Goal: Task Accomplishment & Management: Manage account settings

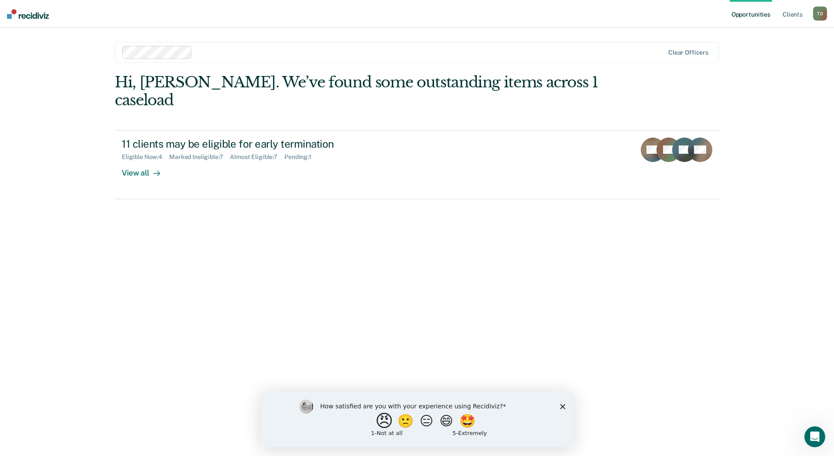
click at [380, 422] on button "😠" at bounding box center [385, 420] width 21 height 17
click at [437, 426] on input "Enter text..." at bounding box center [409, 426] width 179 height 17
type input "it's one more step in doing what I have always done"
click at [508, 427] on icon "Submit your response" at bounding box center [505, 426] width 7 height 7
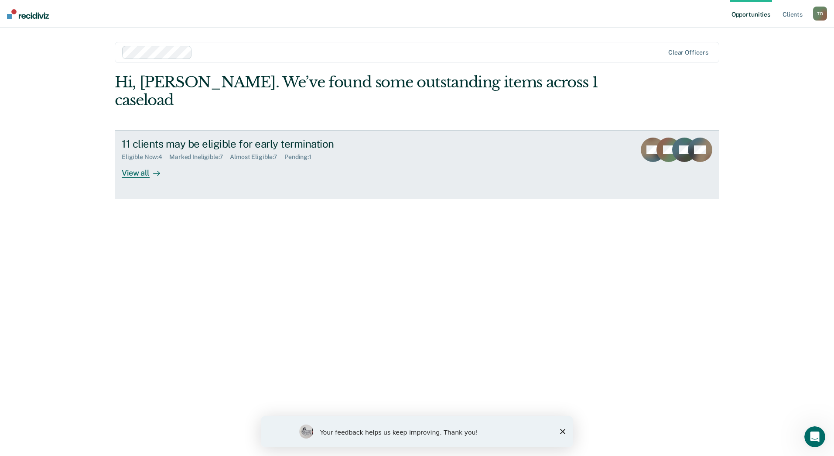
click at [133, 161] on div "View all" at bounding box center [146, 169] width 49 height 17
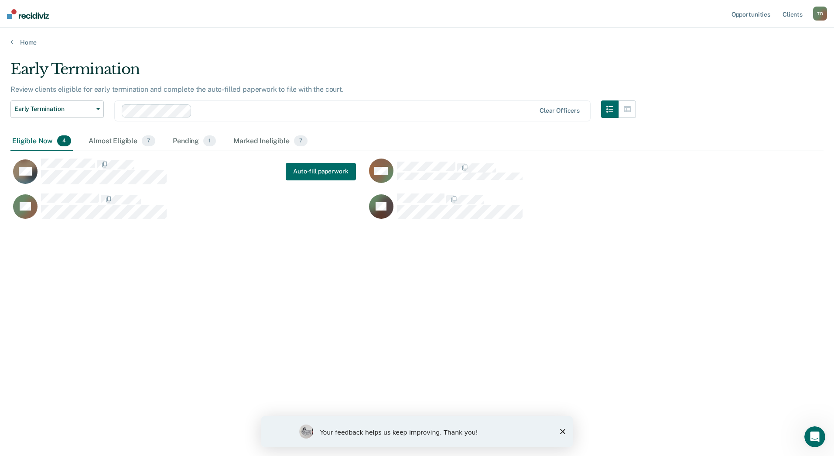
scroll to position [323, 807]
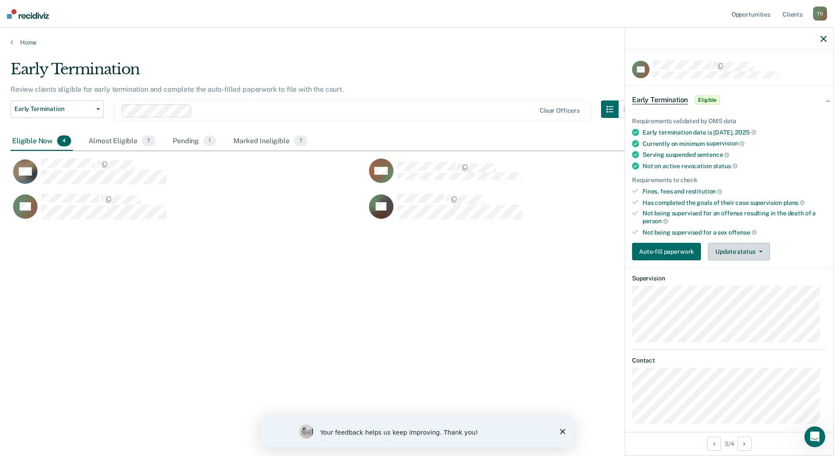
click at [729, 251] on button "Update status" at bounding box center [739, 251] width 62 height 17
click at [725, 287] on button "Mark Ineligible" at bounding box center [750, 286] width 84 height 14
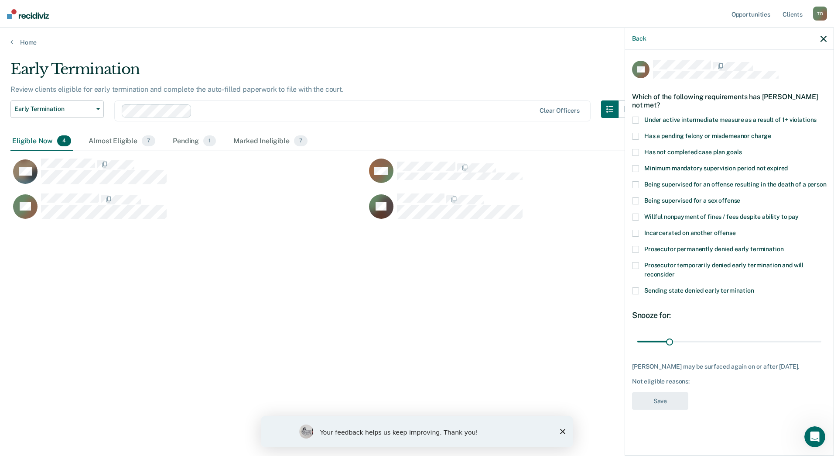
click at [636, 249] on span at bounding box center [635, 249] width 7 height 7
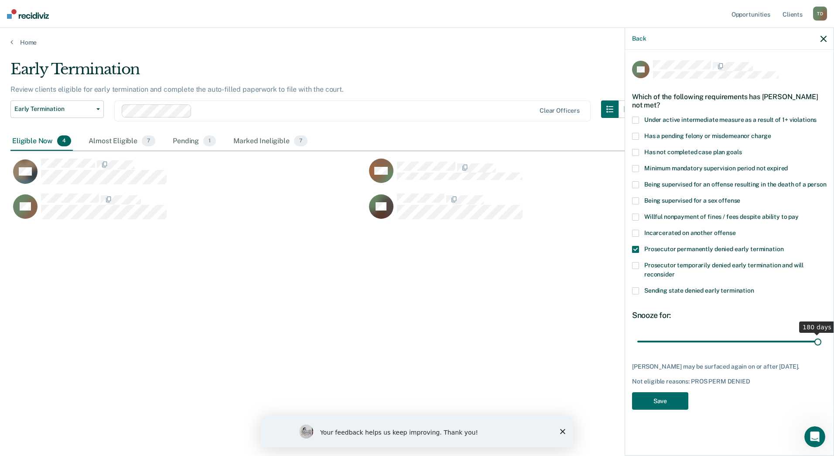
drag, startPoint x: 670, startPoint y: 341, endPoint x: 842, endPoint y: 350, distance: 173.1
type input "180"
click at [822, 349] on input "range" at bounding box center [730, 340] width 184 height 15
click at [661, 404] on button "Save" at bounding box center [660, 401] width 56 height 18
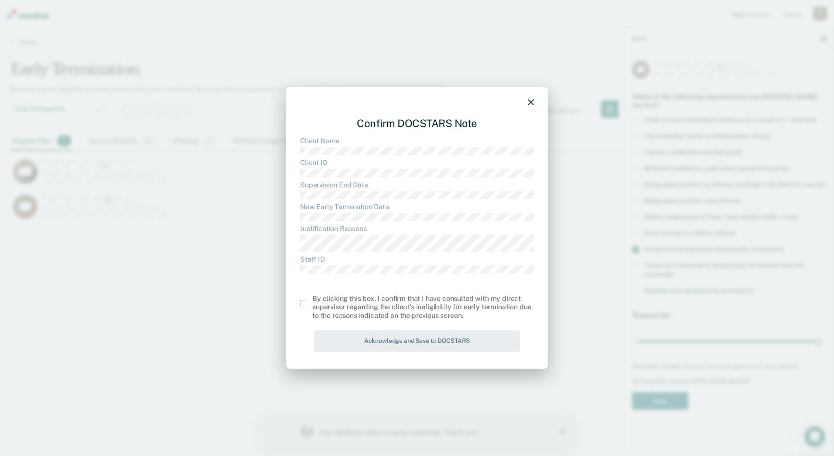
click at [302, 307] on span at bounding box center [303, 303] width 7 height 7
click at [313, 300] on input "checkbox" at bounding box center [313, 300] width 0 height 0
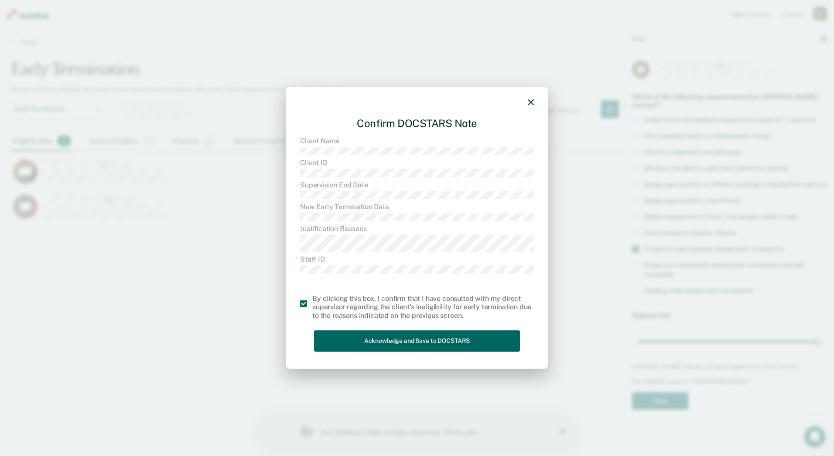
click at [337, 344] on button "Acknowledge and Save to DOCSTARS" at bounding box center [417, 340] width 206 height 21
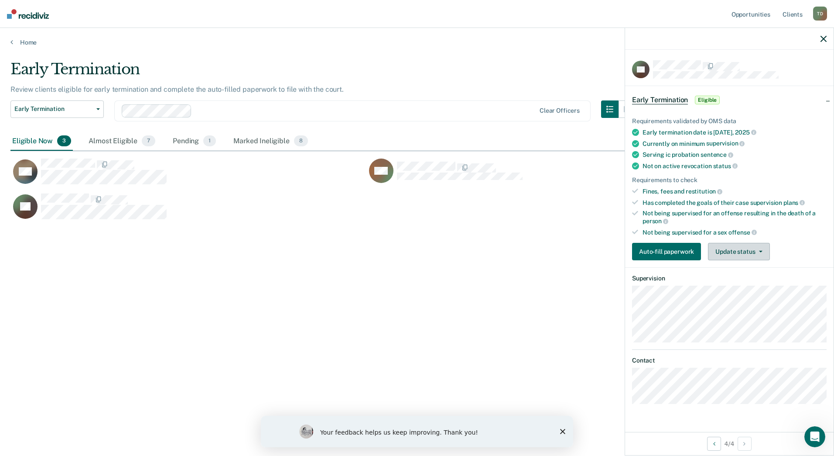
click at [734, 248] on button "Update status" at bounding box center [739, 251] width 62 height 17
click at [735, 287] on button "Mark Ineligible" at bounding box center [750, 286] width 84 height 14
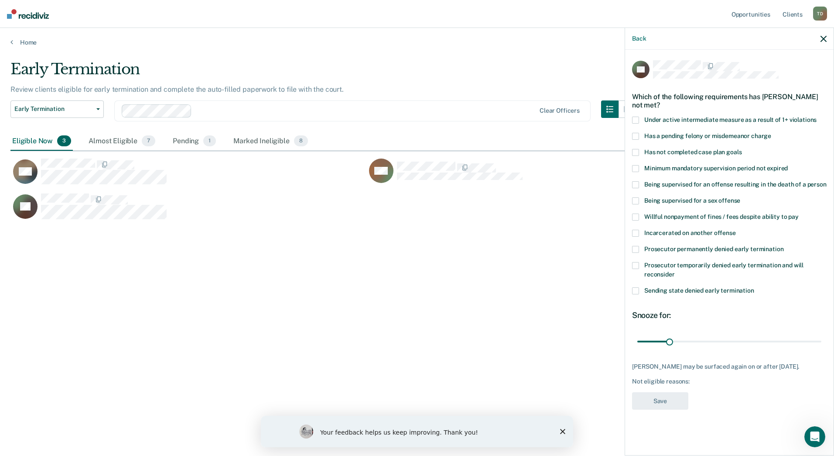
click at [636, 151] on span at bounding box center [635, 152] width 7 height 7
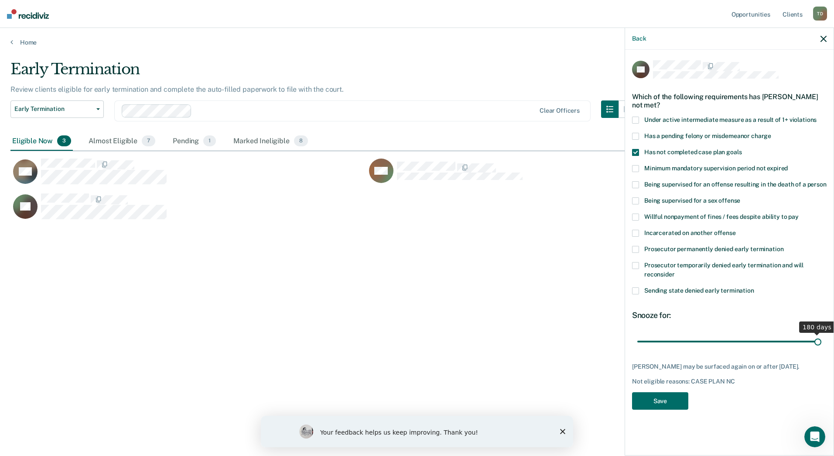
drag, startPoint x: 667, startPoint y: 343, endPoint x: 836, endPoint y: 346, distance: 168.9
type input "180"
click at [822, 346] on input "range" at bounding box center [730, 340] width 184 height 15
click at [664, 398] on button "Save" at bounding box center [660, 401] width 56 height 18
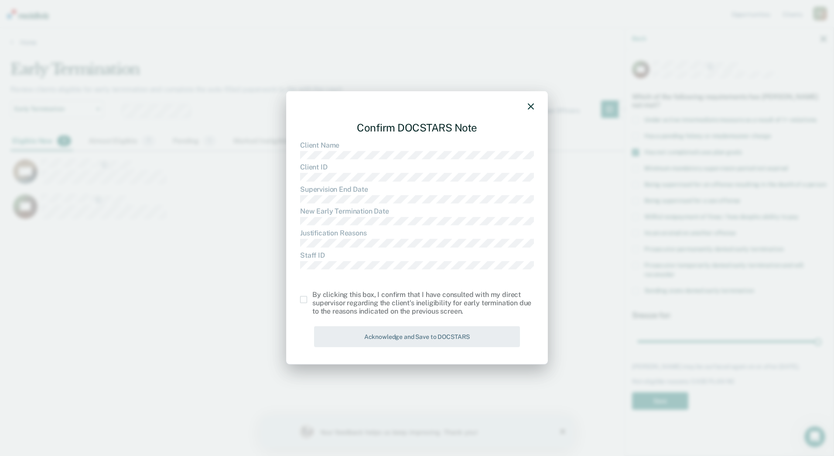
drag, startPoint x: 306, startPoint y: 300, endPoint x: 319, endPoint y: 308, distance: 15.6
click at [308, 301] on label at bounding box center [306, 299] width 12 height 7
click at [313, 296] on input "checkbox" at bounding box center [313, 296] width 0 height 0
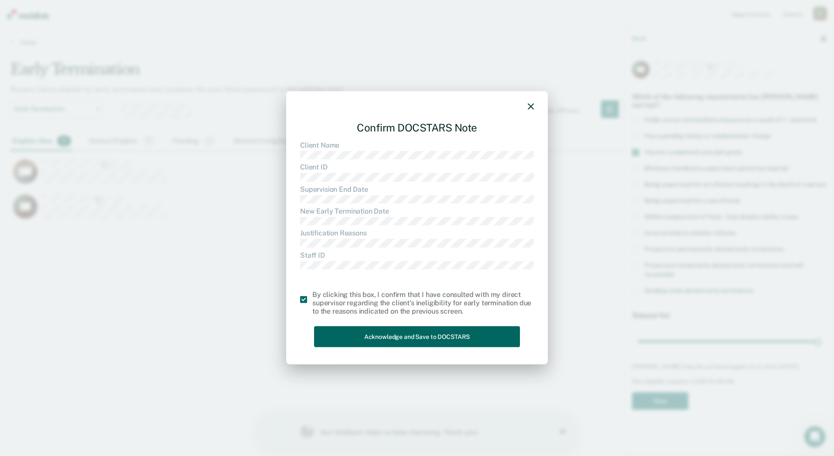
click at [346, 333] on button "Acknowledge and Save to DOCSTARS" at bounding box center [417, 336] width 206 height 21
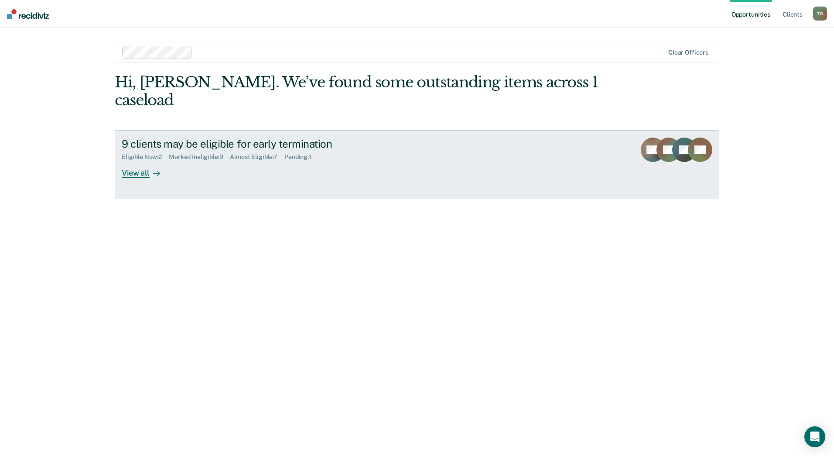
click at [138, 161] on div "View all" at bounding box center [146, 169] width 49 height 17
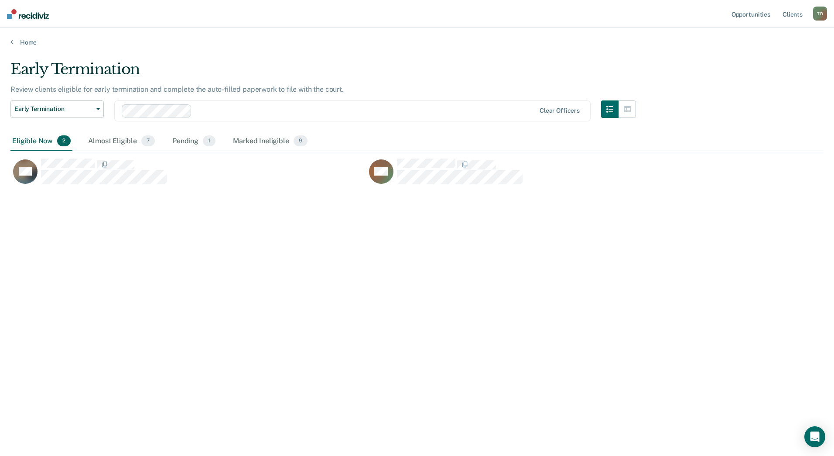
scroll to position [323, 807]
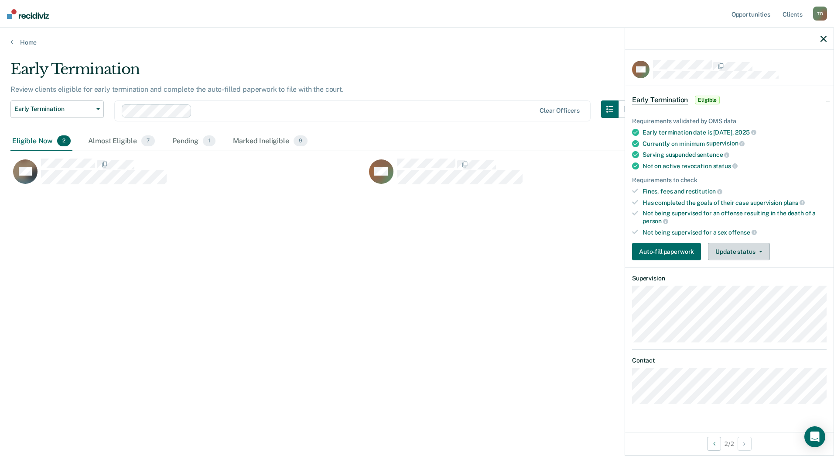
click at [732, 250] on button "Update status" at bounding box center [739, 251] width 62 height 17
click at [744, 286] on button "Mark Ineligible" at bounding box center [750, 286] width 84 height 14
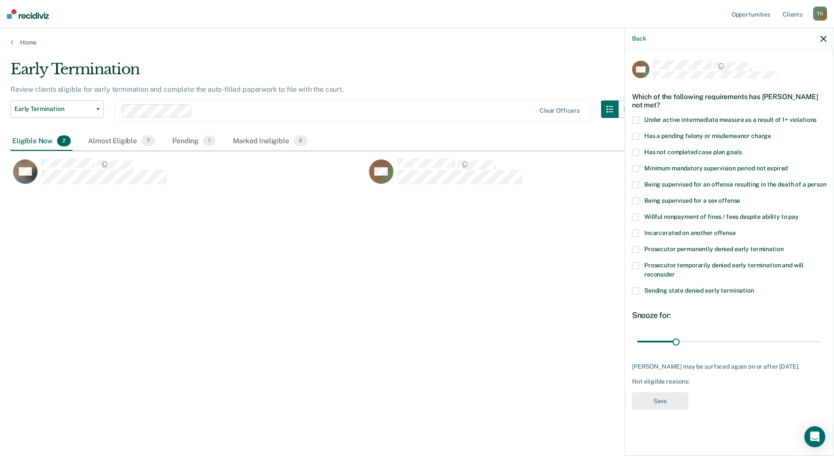
click at [633, 151] on span at bounding box center [635, 152] width 7 height 7
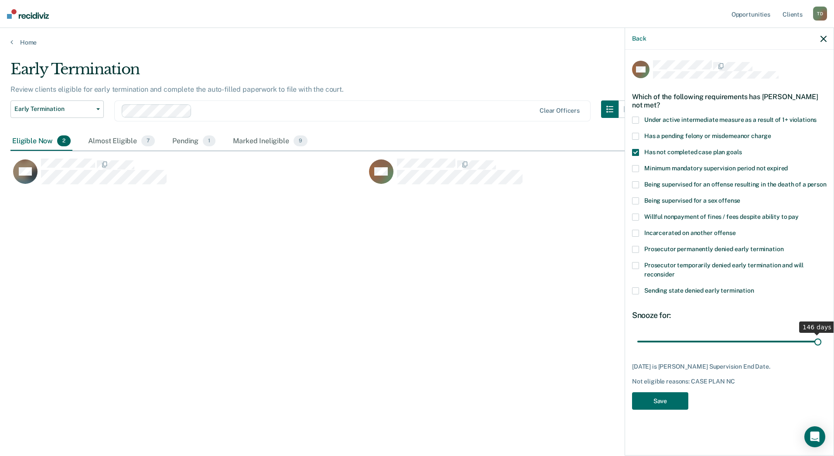
drag, startPoint x: 677, startPoint y: 343, endPoint x: 833, endPoint y: 345, distance: 155.4
type input "146"
click at [822, 345] on input "range" at bounding box center [730, 340] width 184 height 15
click at [666, 399] on button "Save" at bounding box center [660, 401] width 56 height 18
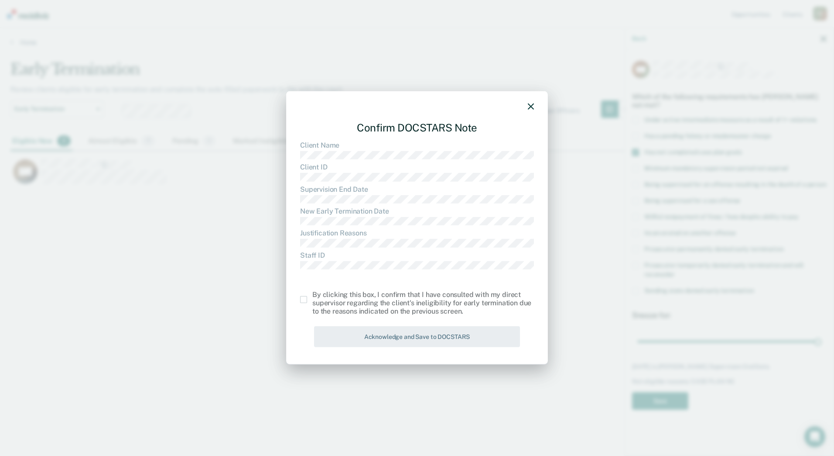
drag, startPoint x: 306, startPoint y: 300, endPoint x: 379, endPoint y: 347, distance: 87.4
click at [306, 300] on span at bounding box center [303, 299] width 7 height 7
click at [313, 296] on input "checkbox" at bounding box center [313, 296] width 0 height 0
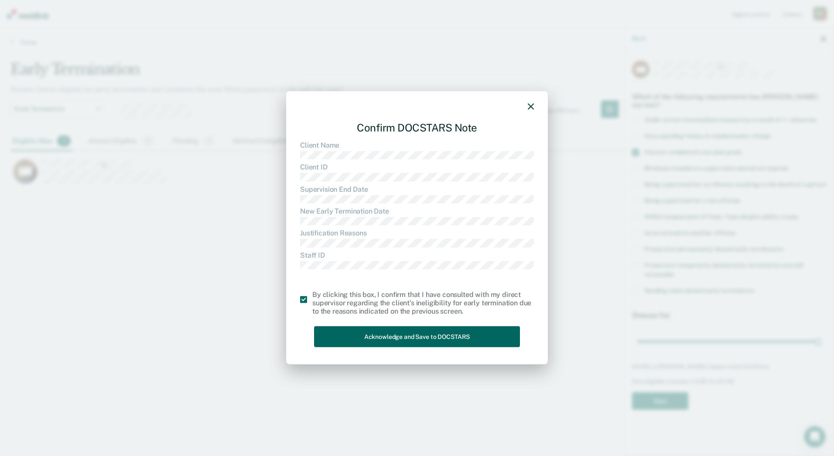
click at [369, 336] on button "Acknowledge and Save to DOCSTARS" at bounding box center [417, 336] width 206 height 21
